Goal: Find specific page/section: Find specific page/section

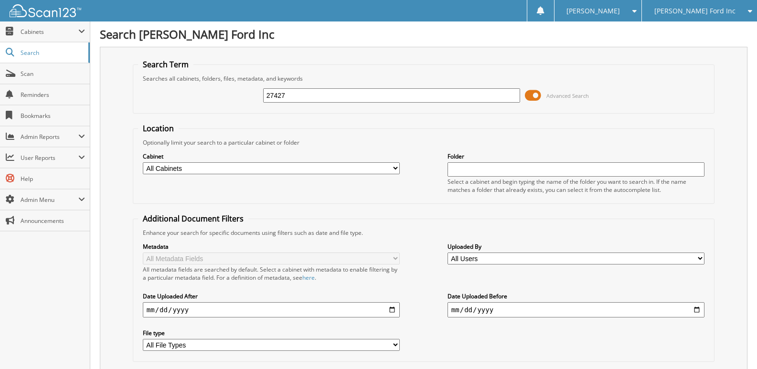
type input "27427"
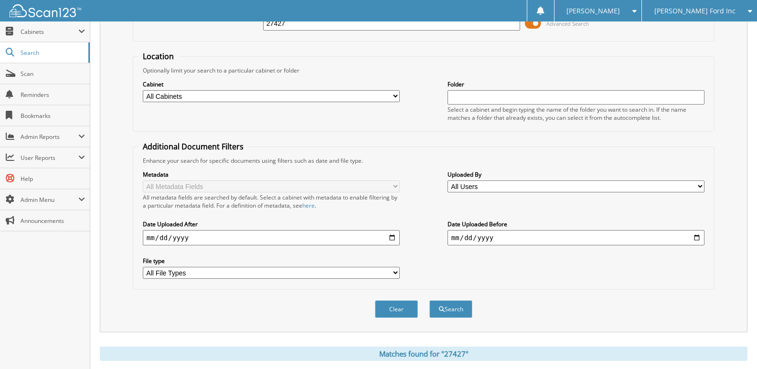
scroll to position [242, 0]
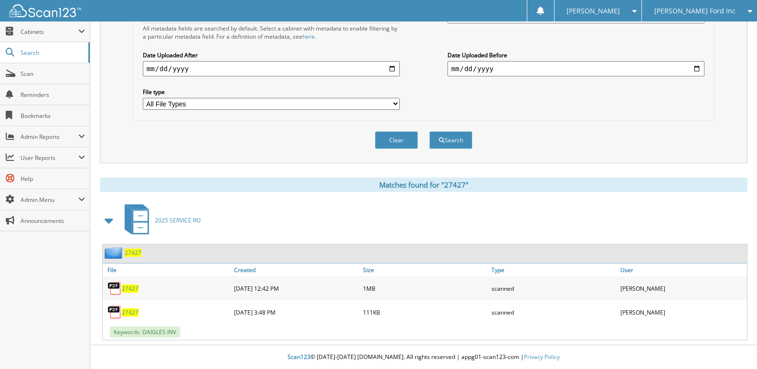
click at [133, 313] on span "27427" at bounding box center [130, 313] width 17 height 8
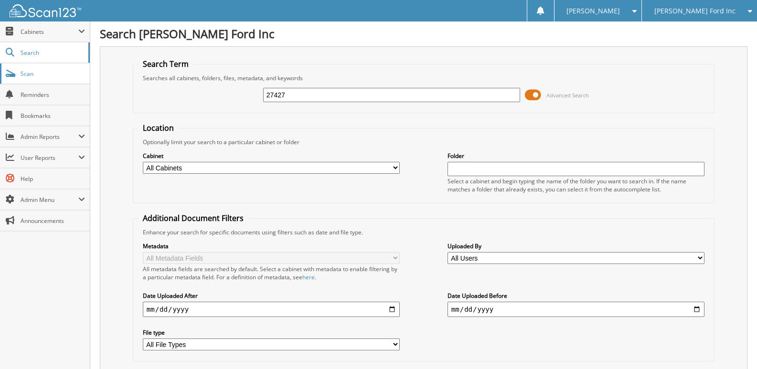
scroll to position [0, 0]
click at [60, 33] on span "Cabinets" at bounding box center [50, 32] width 58 height 8
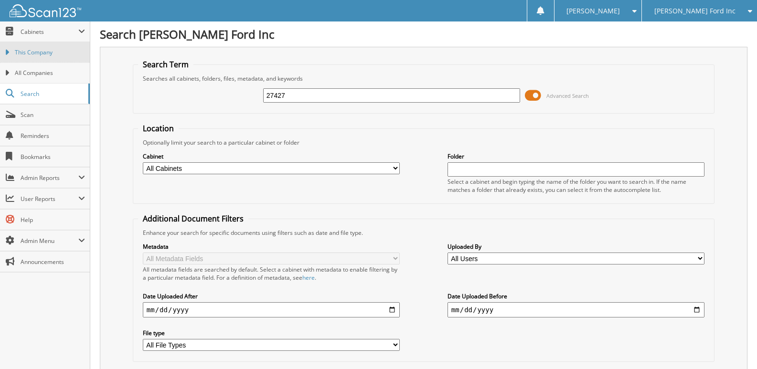
click at [44, 49] on span "This Company" at bounding box center [50, 52] width 70 height 9
